Goal: Task Accomplishment & Management: Complete application form

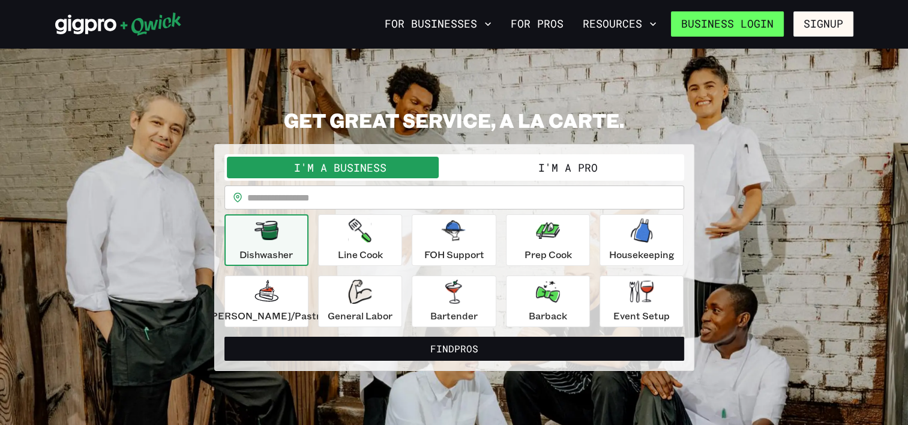
click at [767, 26] on link "Business Login" at bounding box center [727, 23] width 113 height 25
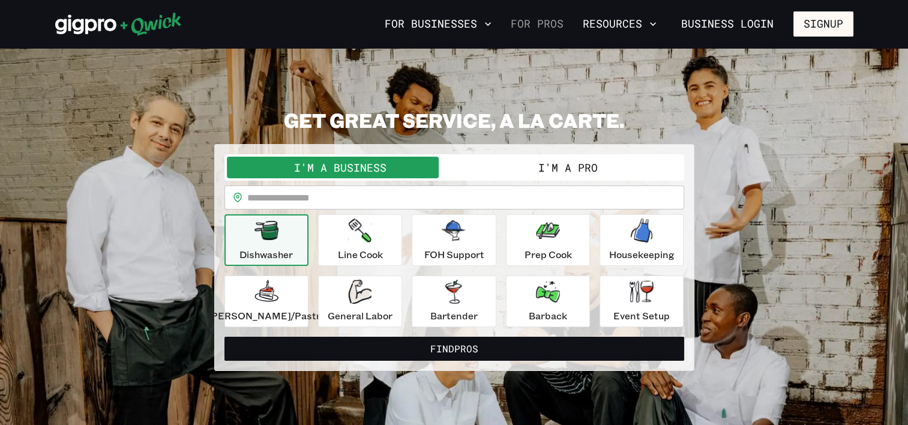
drag, startPoint x: 557, startPoint y: 23, endPoint x: 525, endPoint y: 23, distance: 31.8
click at [525, 23] on link "For Pros" at bounding box center [537, 24] width 62 height 20
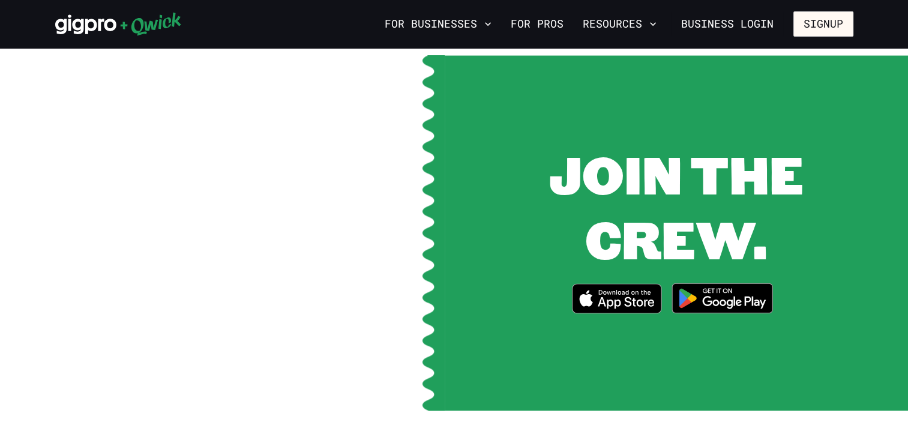
scroll to position [1680, 0]
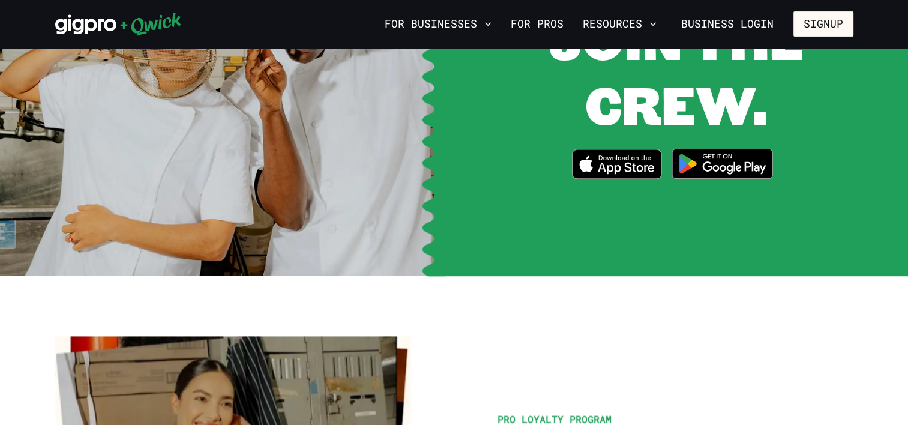
click at [549, 56] on span "JOIN THE CREW." at bounding box center [676, 72] width 254 height 134
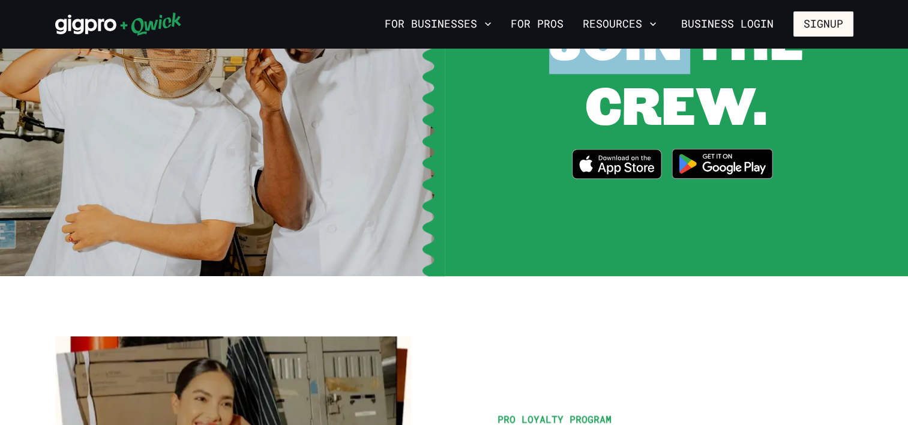
click at [549, 56] on span "JOIN THE CREW." at bounding box center [676, 72] width 254 height 134
click at [386, 139] on img at bounding box center [222, 98] width 445 height 355
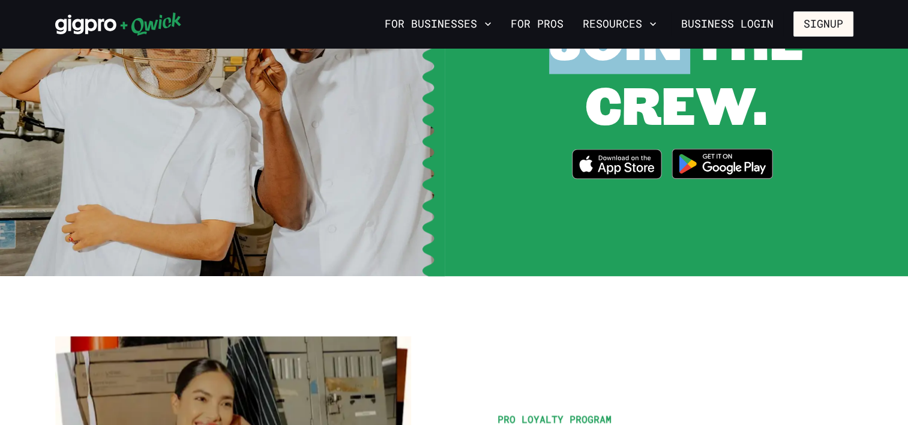
click at [386, 139] on img at bounding box center [222, 98] width 445 height 355
